Goal: Task Accomplishment & Management: Use online tool/utility

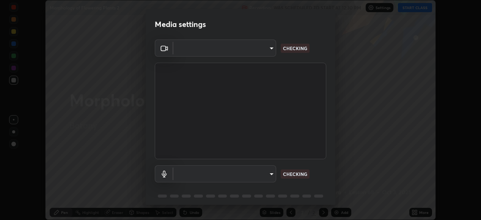
scroll to position [220, 481]
click at [255, 52] on body "Erase all Morphology of Flowering Plants 2 Recording WAS SCHEDULED TO START AT …" at bounding box center [240, 110] width 481 height 220
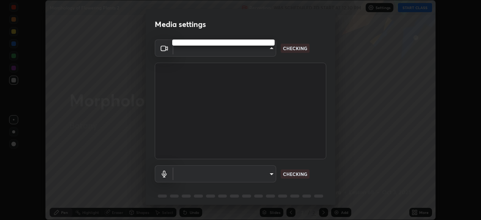
type input "05730faa116fe893cb3bfff37bc48e03cda79a540a9a2906e08a5a6a13fc8772"
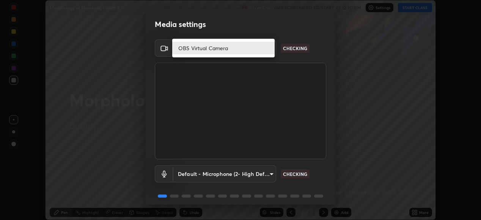
click at [232, 47] on li "OBS Virtual Camera" at bounding box center [223, 48] width 102 height 13
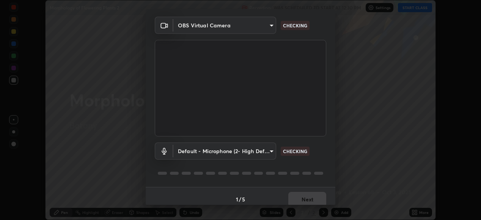
scroll to position [29, 0]
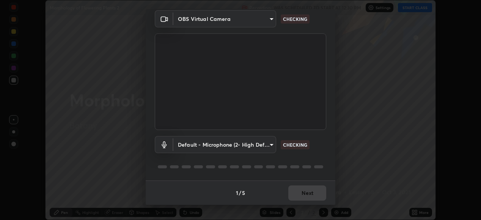
click at [237, 145] on body "Erase all Morphology of Flowering Plants 2 Recording WAS SCHEDULED TO START AT …" at bounding box center [240, 110] width 481 height 220
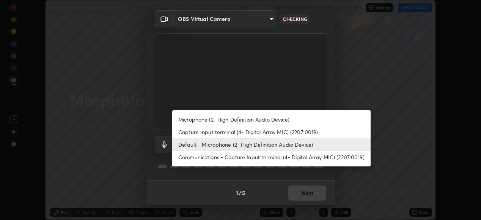
click at [250, 116] on li "Microphone (2- High Definition Audio Device)" at bounding box center [271, 119] width 198 height 13
type input "6f8f5a1267a745d66c66f0d583e94eb6ebd6a1f95b6808f0f32eb4b6e3dea08a"
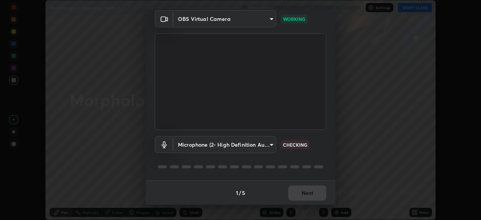
click at [307, 192] on div "1 / 5 Next" at bounding box center [241, 192] width 190 height 24
click at [263, 143] on body "Erase all Morphology of Flowering Plants 2 Recording WAS SCHEDULED TO START AT …" at bounding box center [240, 110] width 481 height 220
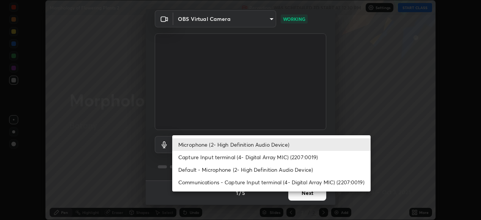
click at [305, 142] on li "Microphone (2- High Definition Audio Device)" at bounding box center [271, 144] width 198 height 13
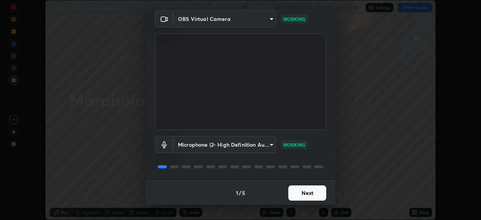
click at [307, 193] on button "Next" at bounding box center [307, 192] width 38 height 15
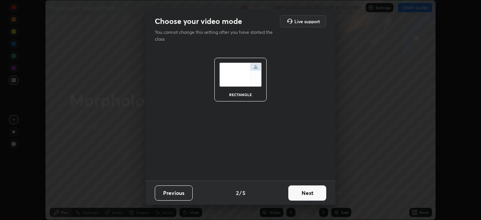
click at [314, 193] on button "Next" at bounding box center [307, 192] width 38 height 15
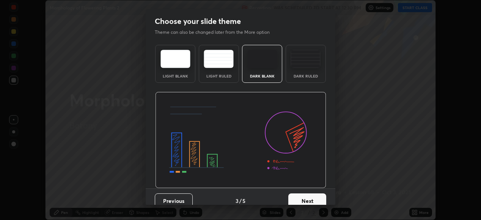
click at [320, 193] on button "Next" at bounding box center [307, 200] width 38 height 15
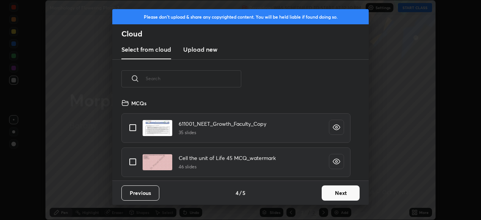
click at [217, 78] on input "text" at bounding box center [194, 78] width 96 height 32
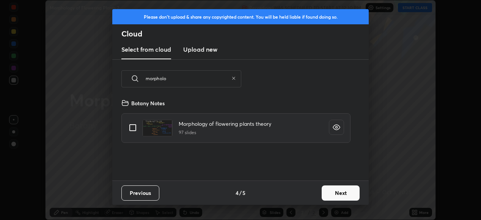
type input "morpholo"
click at [131, 132] on input "grid" at bounding box center [133, 128] width 16 height 16
checkbox input "true"
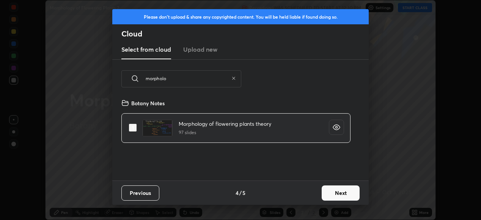
click at [340, 191] on button "Next" at bounding box center [341, 192] width 38 height 15
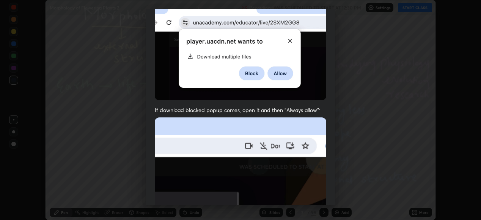
scroll to position [184, 0]
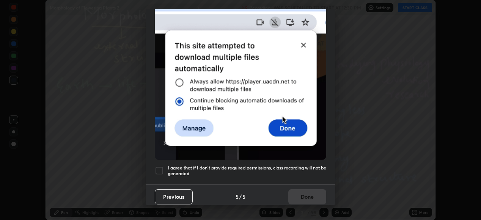
click at [158, 166] on div at bounding box center [159, 170] width 9 height 9
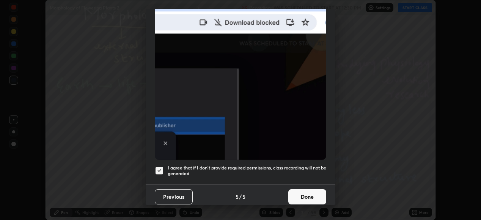
click at [308, 198] on button "Done" at bounding box center [307, 196] width 38 height 15
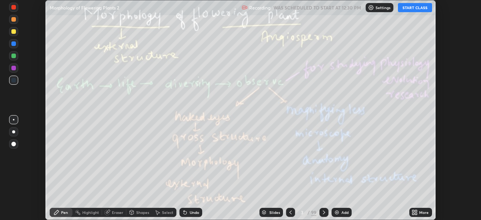
click at [409, 8] on button "START CLASS" at bounding box center [415, 7] width 34 height 9
click at [313, 211] on div "99" at bounding box center [313, 212] width 5 height 7
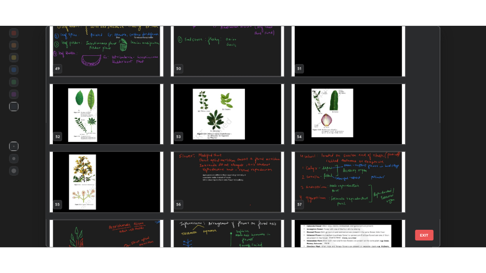
scroll to position [1090, 0]
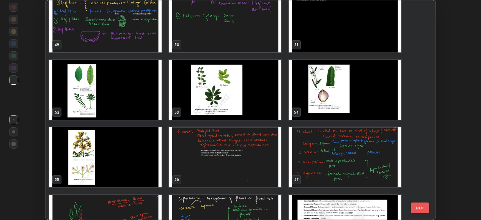
click at [267, 154] on img "grid" at bounding box center [225, 157] width 112 height 60
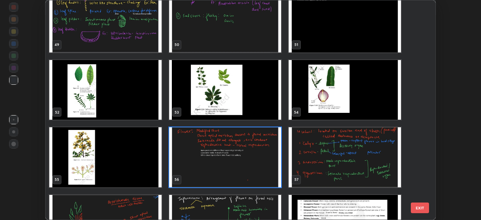
click at [264, 155] on img "grid" at bounding box center [225, 157] width 112 height 60
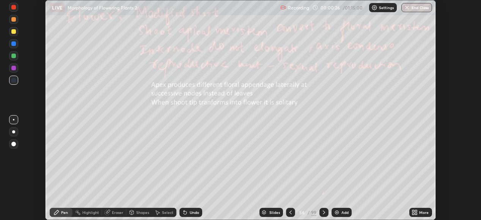
click at [420, 209] on div "More" at bounding box center [420, 212] width 23 height 9
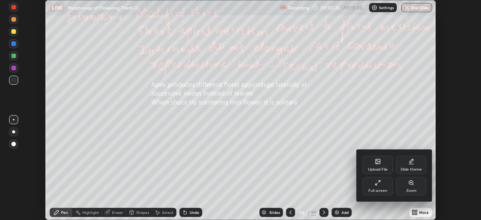
click at [382, 186] on div "Full screen" at bounding box center [378, 186] width 30 height 18
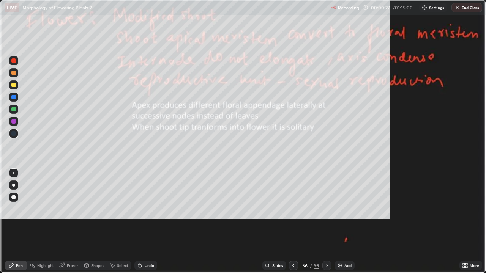
scroll to position [273, 486]
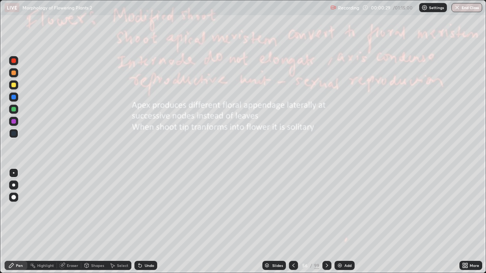
click at [17, 198] on div at bounding box center [13, 197] width 9 height 9
click at [14, 110] on div at bounding box center [13, 109] width 5 height 5
click at [326, 219] on icon at bounding box center [327, 266] width 6 height 6
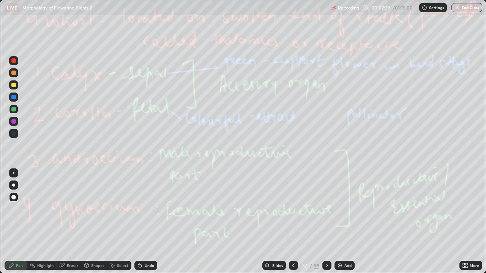
click at [293, 219] on icon at bounding box center [293, 266] width 6 height 6
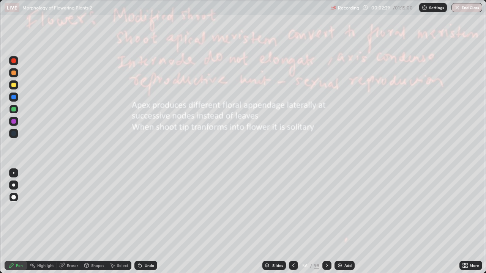
click at [348, 219] on div "Add" at bounding box center [344, 265] width 20 height 9
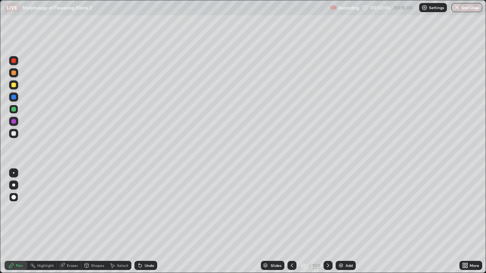
click at [296, 219] on div at bounding box center [291, 265] width 9 height 15
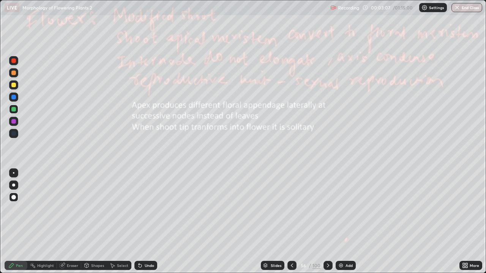
click at [326, 219] on div at bounding box center [327, 265] width 9 height 9
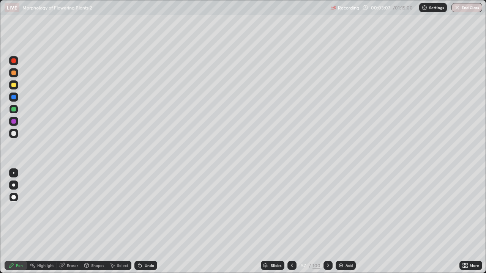
click at [327, 219] on icon at bounding box center [328, 266] width 6 height 6
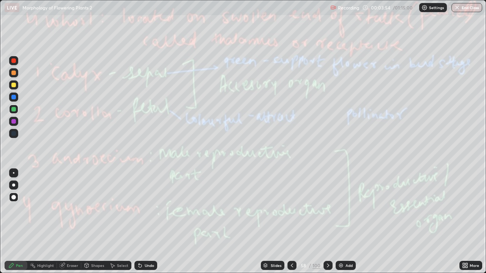
click at [68, 219] on div "Eraser" at bounding box center [72, 266] width 11 height 4
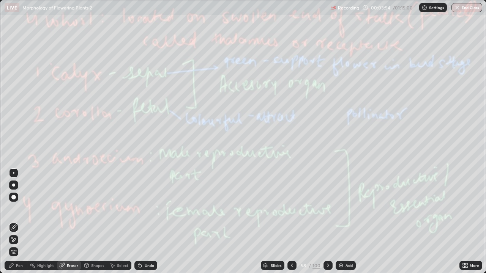
click at [14, 219] on span "Erase all" at bounding box center [13, 252] width 8 height 5
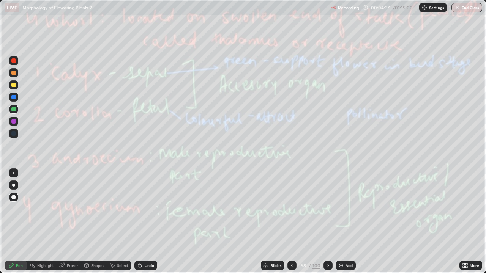
click at [327, 219] on icon at bounding box center [328, 266] width 6 height 6
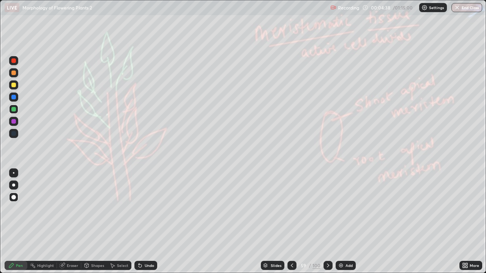
click at [326, 219] on icon at bounding box center [328, 266] width 6 height 6
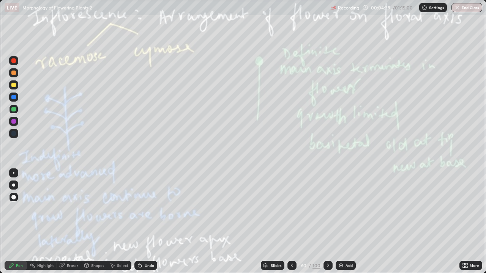
click at [291, 219] on div at bounding box center [291, 265] width 9 height 15
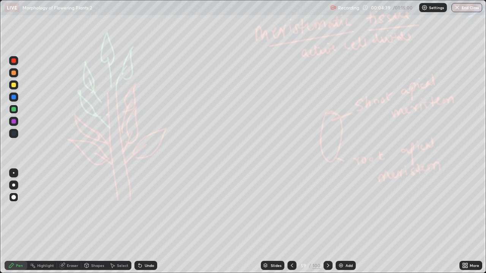
click at [291, 219] on div at bounding box center [291, 265] width 9 height 15
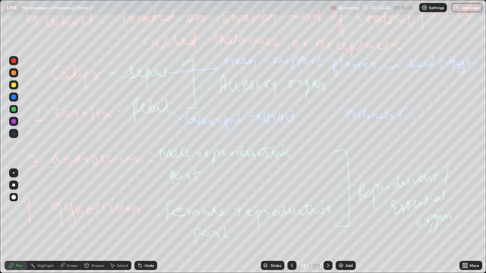
click at [290, 219] on icon at bounding box center [292, 266] width 6 height 6
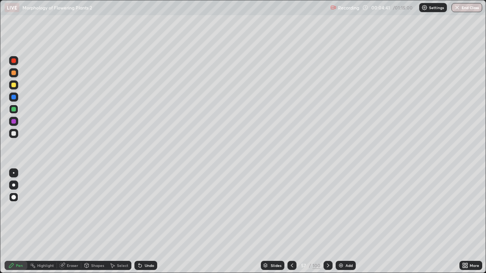
click at [329, 219] on div at bounding box center [327, 265] width 9 height 15
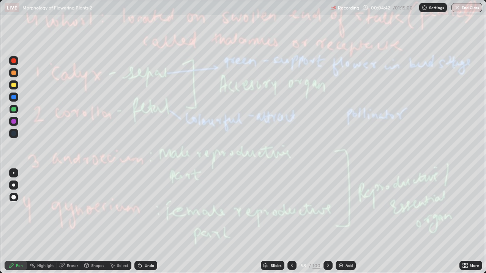
click at [325, 219] on div at bounding box center [327, 265] width 9 height 9
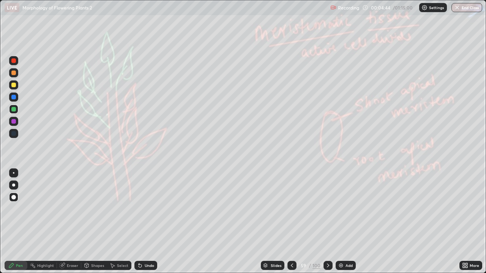
click at [328, 219] on div at bounding box center [327, 265] width 9 height 15
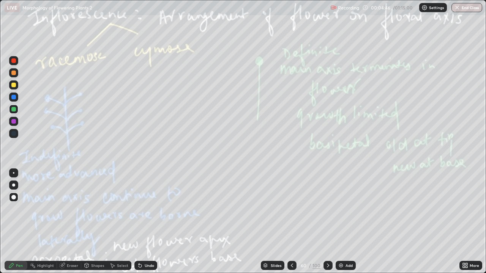
click at [291, 219] on icon at bounding box center [292, 266] width 6 height 6
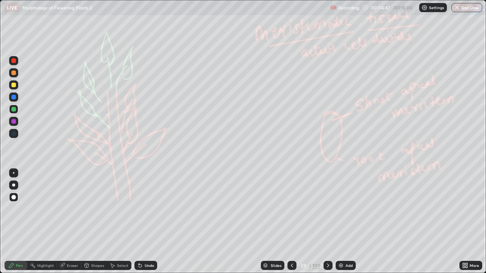
click at [348, 219] on div "Add" at bounding box center [348, 266] width 7 height 4
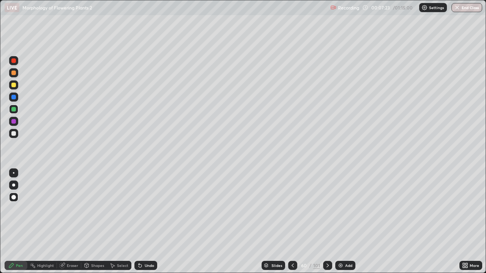
click at [326, 219] on div at bounding box center [327, 265] width 9 height 9
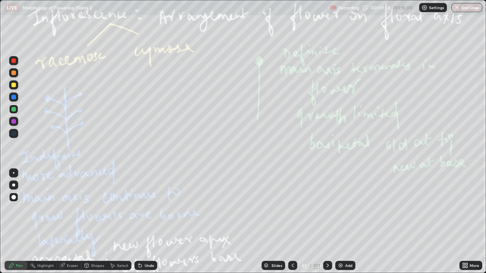
click at [71, 219] on div "Eraser" at bounding box center [72, 266] width 11 height 4
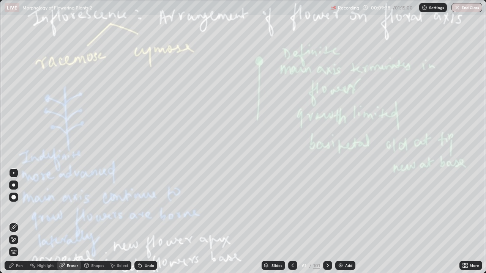
click at [14, 219] on span "Erase all" at bounding box center [13, 252] width 8 height 5
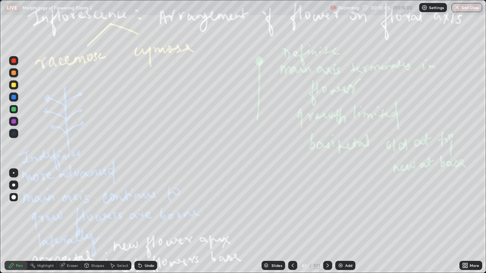
click at [53, 219] on div "Highlight" at bounding box center [42, 265] width 30 height 15
click at [74, 219] on div "Eraser" at bounding box center [69, 265] width 24 height 9
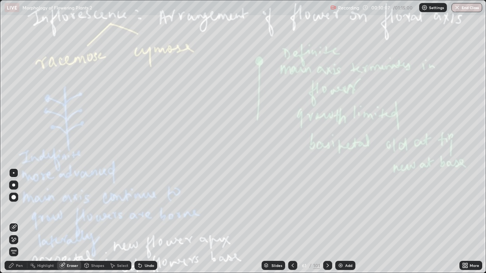
click at [14, 219] on span "Erase all" at bounding box center [13, 252] width 8 height 5
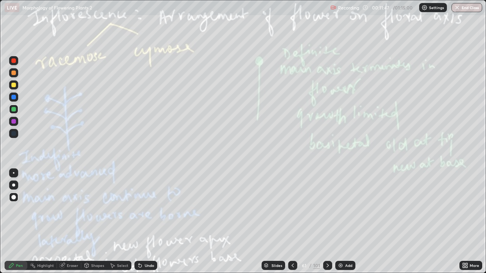
click at [328, 219] on icon at bounding box center [327, 266] width 6 height 6
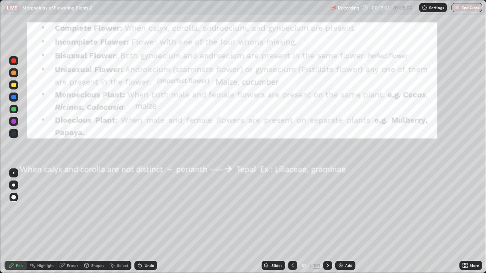
click at [74, 219] on div "Eraser" at bounding box center [72, 266] width 11 height 4
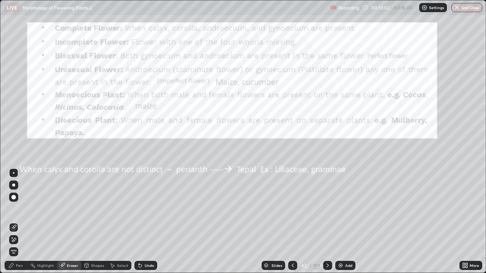
click at [16, 219] on span "Erase all" at bounding box center [13, 252] width 8 height 5
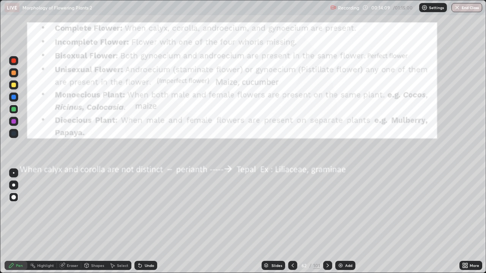
click at [70, 219] on div "Eraser" at bounding box center [69, 265] width 24 height 9
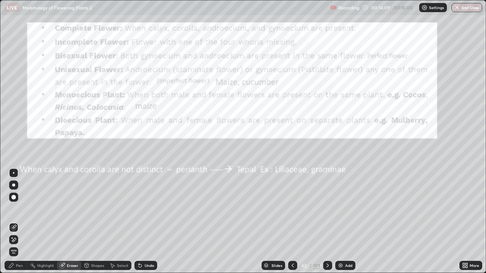
click at [13, 219] on span "Erase all" at bounding box center [13, 252] width 8 height 5
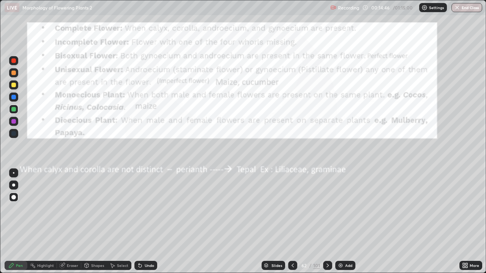
click at [77, 219] on div "Eraser" at bounding box center [72, 266] width 11 height 4
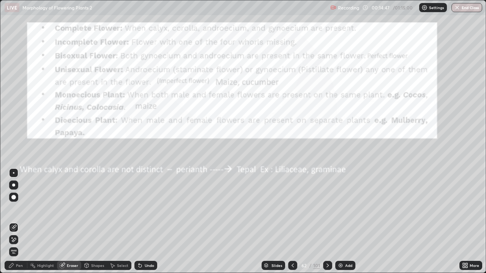
click at [20, 219] on div "Erase all" at bounding box center [14, 136] width 18 height 243
click at [11, 219] on span "Erase all" at bounding box center [13, 252] width 8 height 5
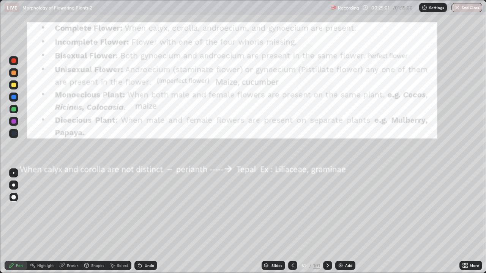
click at [327, 219] on icon at bounding box center [327, 266] width 2 height 4
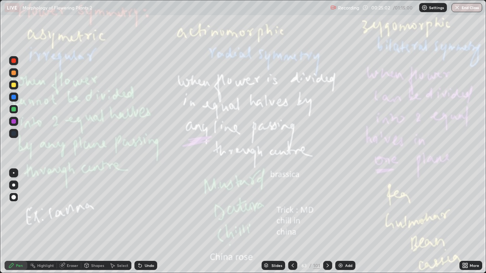
click at [324, 219] on icon at bounding box center [327, 266] width 6 height 6
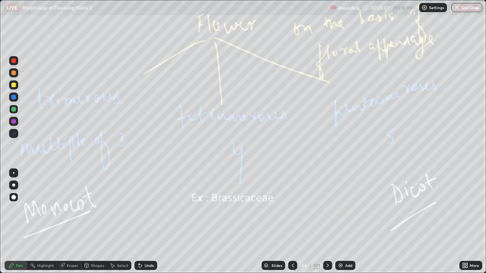
click at [326, 219] on icon at bounding box center [327, 266] width 6 height 6
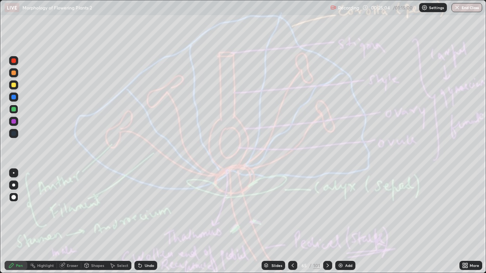
click at [326, 219] on div at bounding box center [327, 265] width 9 height 15
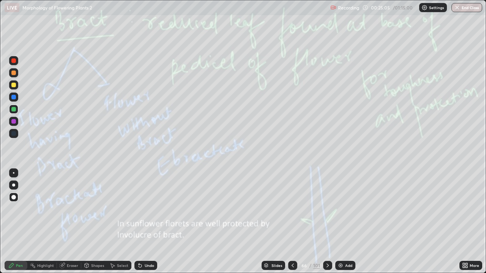
click at [326, 219] on icon at bounding box center [327, 266] width 6 height 6
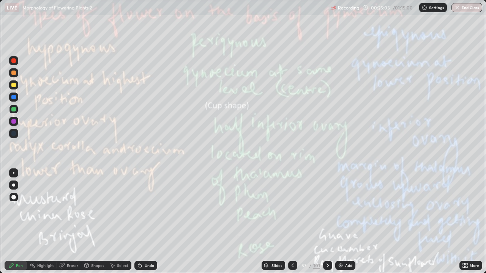
click at [326, 219] on icon at bounding box center [327, 266] width 2 height 4
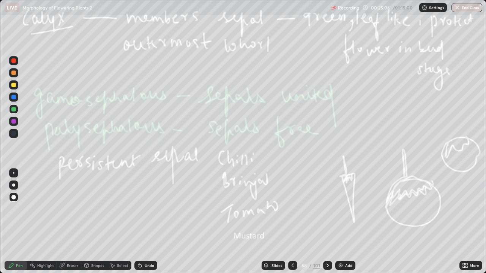
click at [324, 219] on icon at bounding box center [327, 266] width 6 height 6
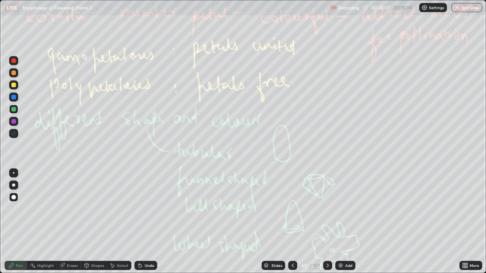
click at [290, 219] on div at bounding box center [292, 265] width 9 height 15
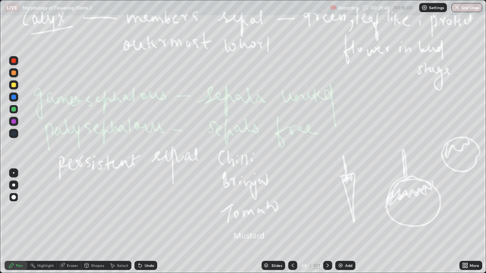
click at [326, 219] on icon at bounding box center [327, 266] width 6 height 6
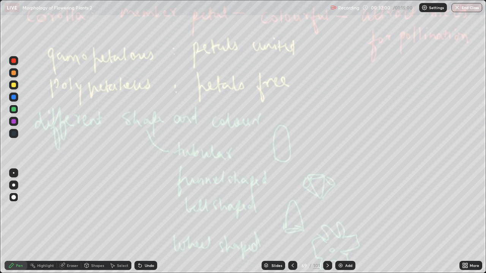
click at [315, 219] on div "101" at bounding box center [316, 265] width 7 height 7
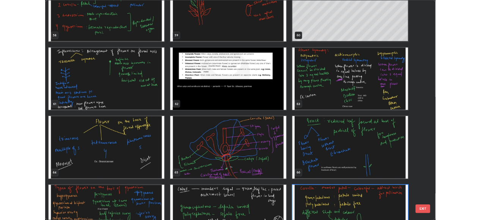
scroll to position [1656, 0]
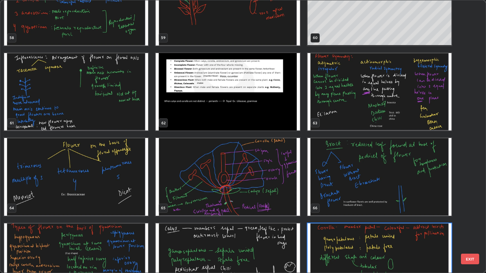
click at [286, 109] on img "grid" at bounding box center [228, 92] width 144 height 78
click at [288, 110] on img "grid" at bounding box center [228, 92] width 144 height 78
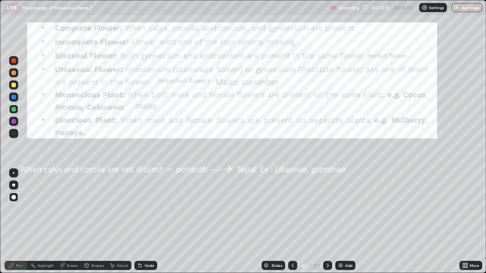
click at [287, 110] on img "grid" at bounding box center [228, 92] width 144 height 78
click at [346, 219] on div "Add" at bounding box center [345, 265] width 20 height 9
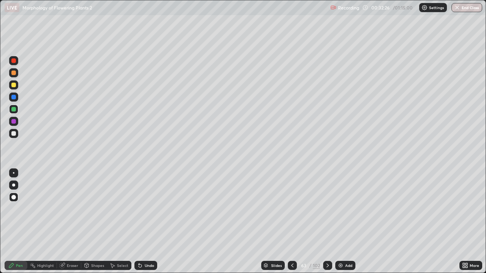
click at [15, 82] on div at bounding box center [13, 84] width 9 height 9
click at [292, 219] on div at bounding box center [292, 265] width 9 height 9
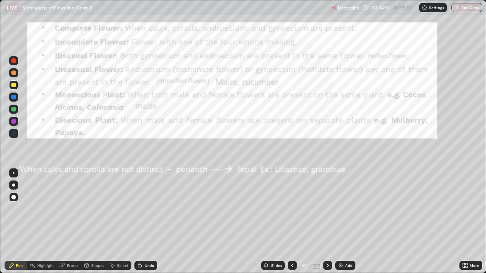
click at [326, 219] on icon at bounding box center [327, 266] width 6 height 6
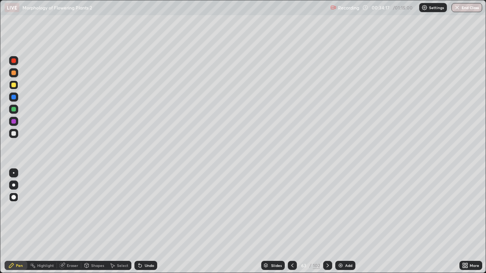
click at [327, 219] on icon at bounding box center [327, 266] width 6 height 6
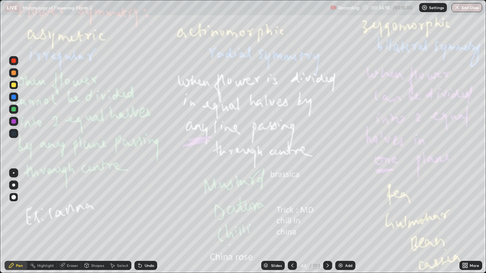
click at [292, 219] on div at bounding box center [292, 265] width 9 height 9
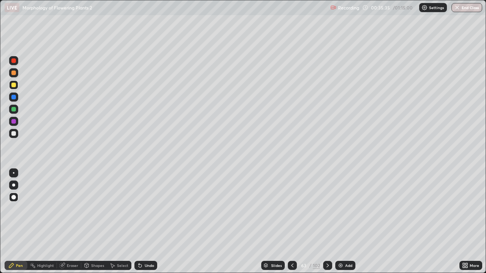
click at [294, 219] on div at bounding box center [292, 265] width 9 height 9
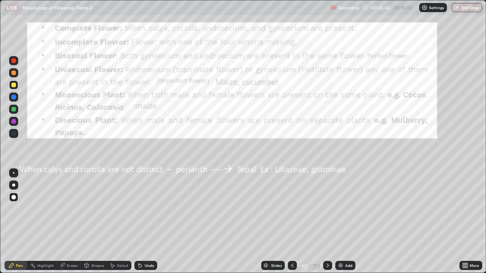
click at [326, 219] on div at bounding box center [327, 265] width 9 height 15
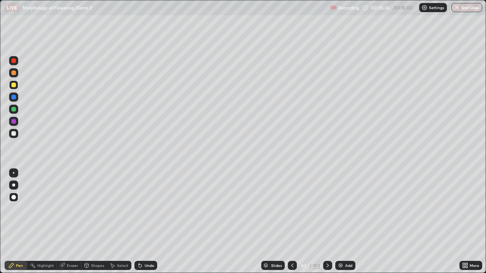
click at [327, 219] on div at bounding box center [327, 265] width 9 height 9
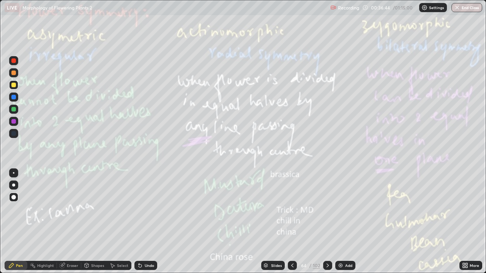
click at [327, 219] on icon at bounding box center [327, 266] width 6 height 6
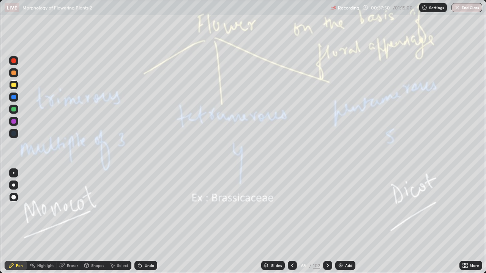
click at [327, 219] on icon at bounding box center [327, 266] width 6 height 6
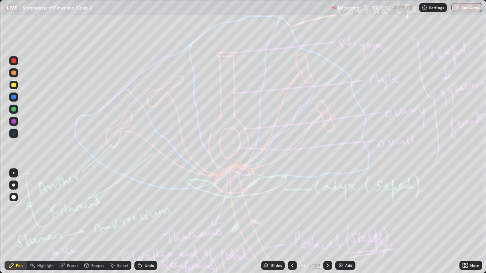
click at [326, 219] on icon at bounding box center [327, 266] width 2 height 4
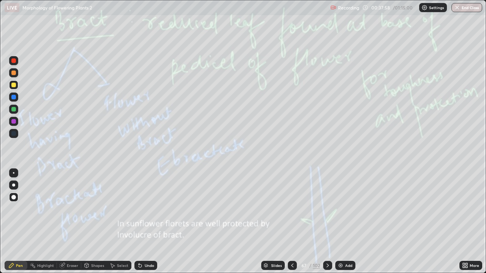
click at [349, 219] on div "Add" at bounding box center [348, 266] width 7 height 4
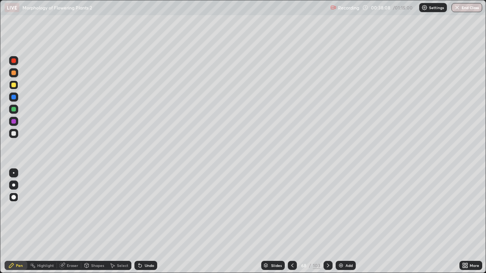
click at [471, 219] on div "More" at bounding box center [470, 265] width 23 height 9
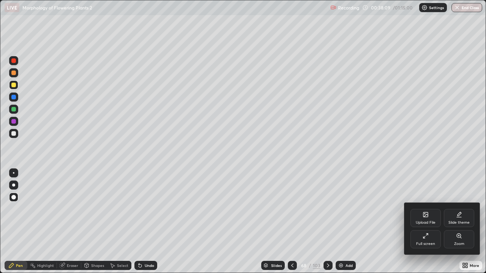
click at [423, 219] on div "Full screen" at bounding box center [425, 239] width 30 height 18
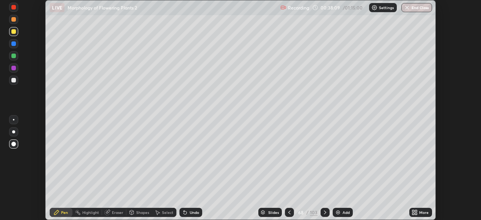
scroll to position [37718, 37457]
click at [290, 211] on icon at bounding box center [289, 212] width 2 height 4
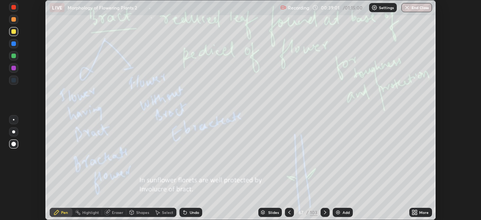
click at [314, 211] on div "103" at bounding box center [314, 212] width 8 height 7
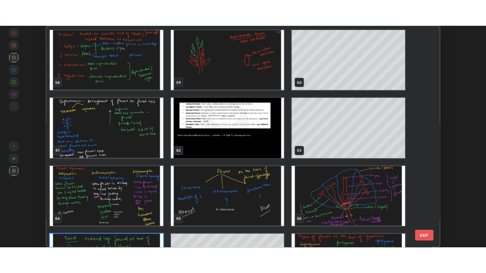
scroll to position [1280, 0]
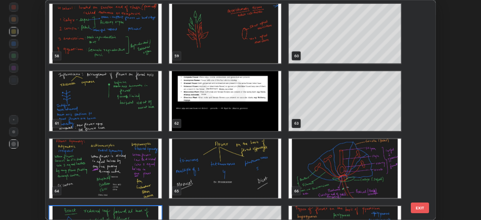
click at [145, 174] on img "grid" at bounding box center [105, 168] width 112 height 60
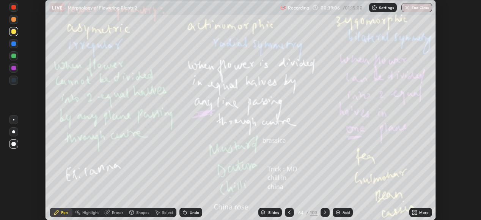
click at [146, 170] on img "grid" at bounding box center [105, 168] width 112 height 60
click at [428, 208] on div "More" at bounding box center [420, 212] width 23 height 9
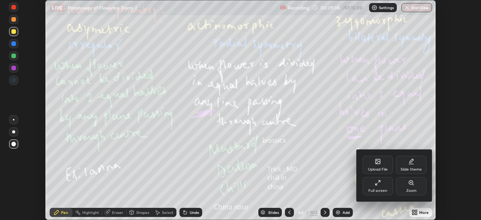
click at [384, 185] on div "Full screen" at bounding box center [378, 186] width 30 height 18
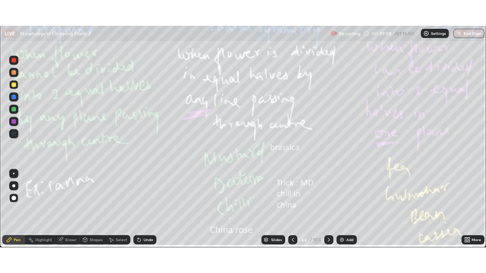
scroll to position [273, 486]
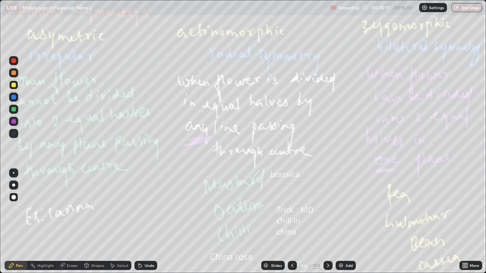
click at [327, 219] on icon at bounding box center [328, 266] width 6 height 6
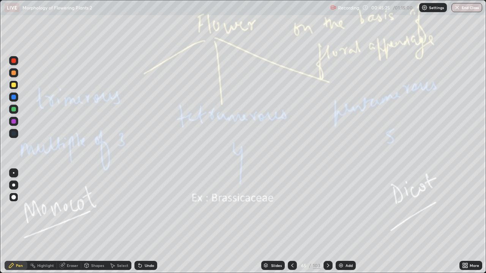
click at [291, 219] on icon at bounding box center [292, 266] width 2 height 4
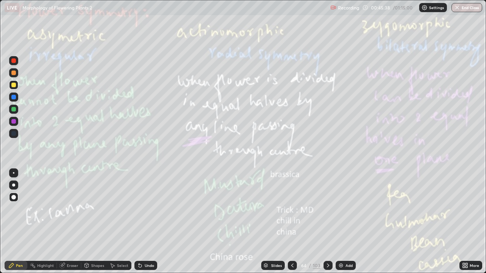
click at [326, 219] on icon at bounding box center [328, 266] width 6 height 6
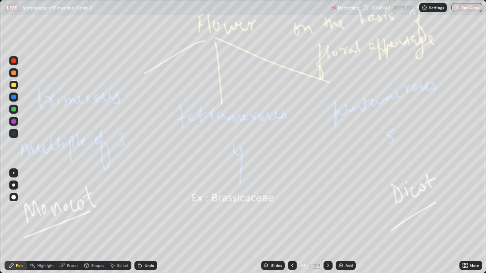
click at [291, 219] on icon at bounding box center [292, 266] width 6 height 6
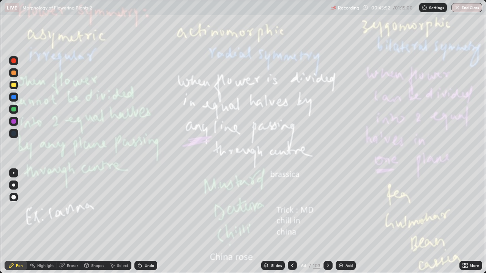
click at [328, 219] on icon at bounding box center [328, 266] width 6 height 6
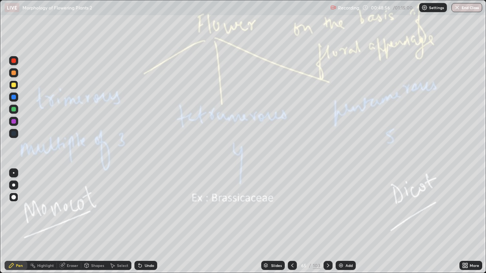
click at [327, 219] on div at bounding box center [327, 265] width 9 height 9
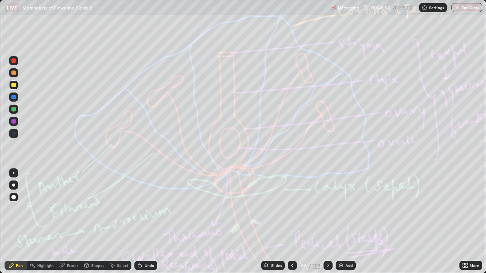
click at [326, 219] on icon at bounding box center [328, 266] width 6 height 6
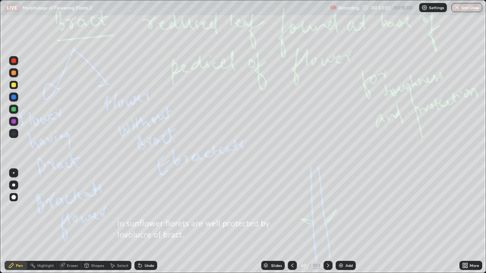
click at [318, 219] on div "103" at bounding box center [317, 265] width 8 height 7
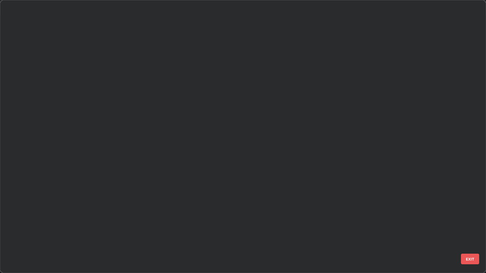
scroll to position [270, 481]
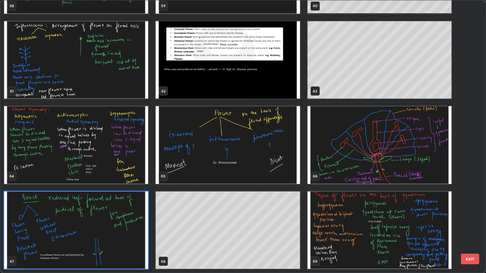
click at [375, 219] on img "grid" at bounding box center [379, 231] width 144 height 78
click at [415, 219] on img "grid" at bounding box center [379, 231] width 144 height 78
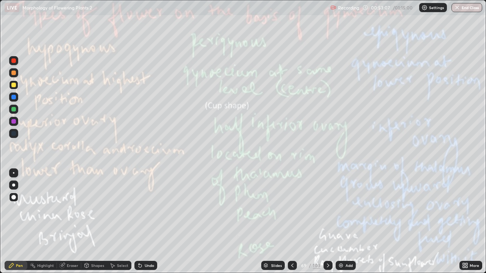
click at [72, 219] on div "Eraser" at bounding box center [72, 266] width 11 height 4
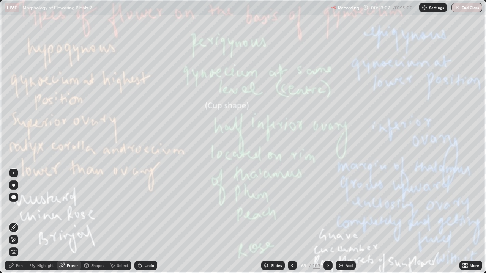
click at [13, 219] on span "Erase all" at bounding box center [13, 252] width 8 height 5
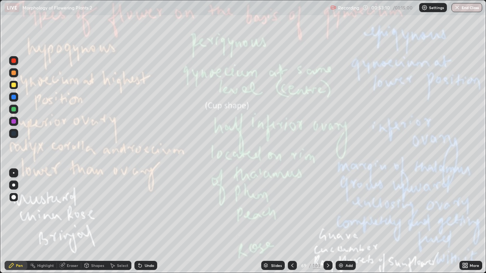
click at [291, 219] on icon at bounding box center [292, 266] width 6 height 6
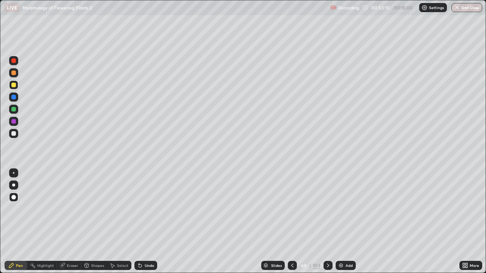
click at [353, 219] on div "Add" at bounding box center [345, 265] width 20 height 9
click at [72, 219] on div "Eraser" at bounding box center [72, 266] width 11 height 4
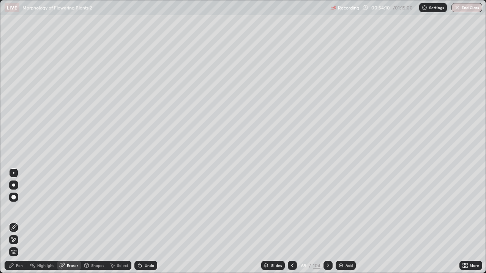
click at [16, 219] on div "Pen" at bounding box center [19, 266] width 7 height 4
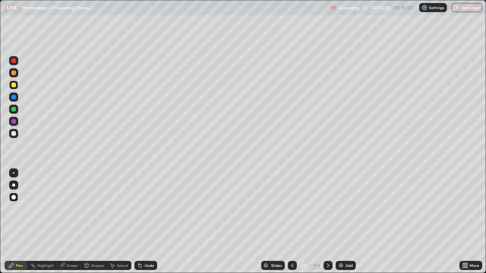
click at [291, 219] on icon at bounding box center [292, 266] width 6 height 6
click at [327, 219] on icon at bounding box center [328, 266] width 6 height 6
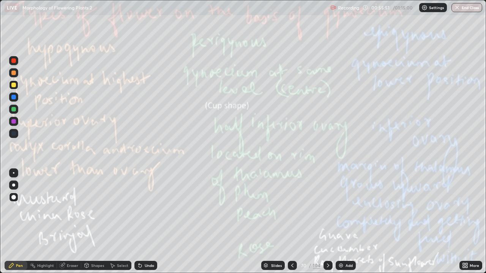
click at [291, 219] on div at bounding box center [292, 265] width 9 height 15
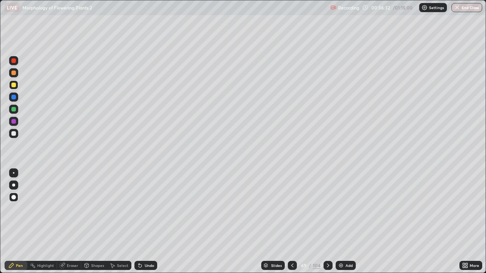
click at [329, 219] on div at bounding box center [327, 265] width 9 height 15
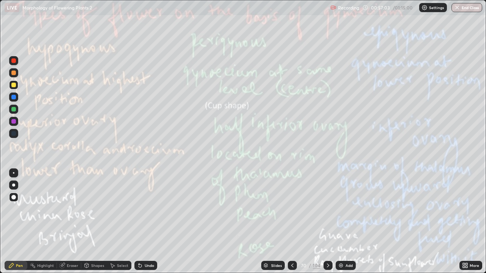
click at [327, 219] on icon at bounding box center [328, 266] width 6 height 6
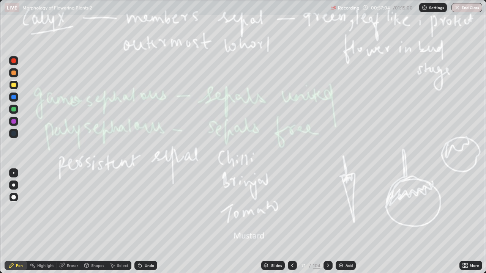
click at [288, 219] on div at bounding box center [292, 265] width 9 height 9
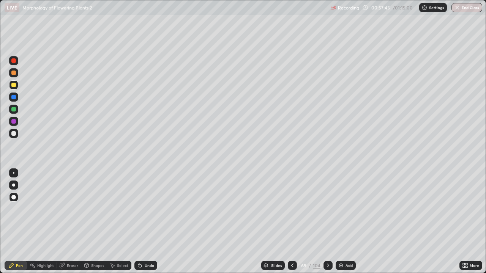
click at [327, 219] on div at bounding box center [327, 265] width 9 height 9
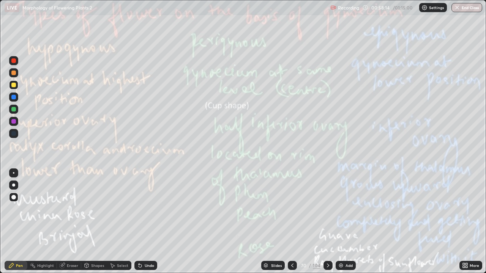
click at [75, 219] on div "Eraser" at bounding box center [72, 266] width 11 height 4
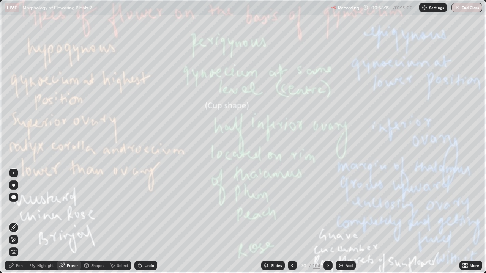
click at [17, 219] on span "Erase all" at bounding box center [13, 252] width 8 height 5
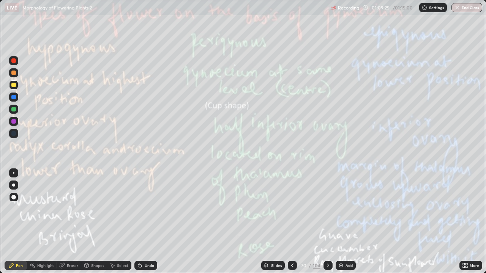
click at [459, 8] on img "button" at bounding box center [457, 8] width 6 height 6
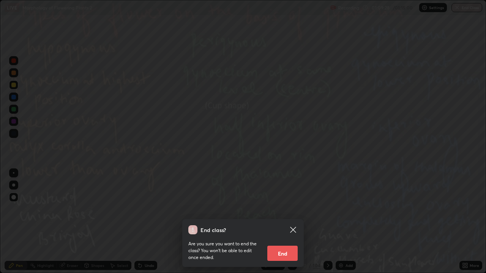
click at [270, 219] on button "End" at bounding box center [282, 253] width 30 height 15
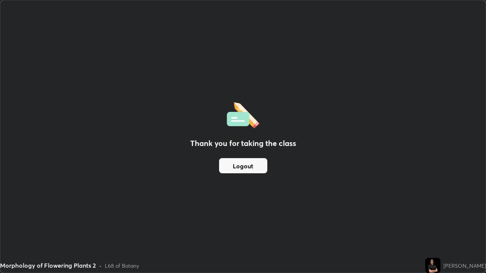
click at [274, 219] on div "Thank you for taking the class Logout" at bounding box center [242, 136] width 485 height 272
click at [247, 167] on button "Logout" at bounding box center [243, 165] width 48 height 15
